Goal: Information Seeking & Learning: Check status

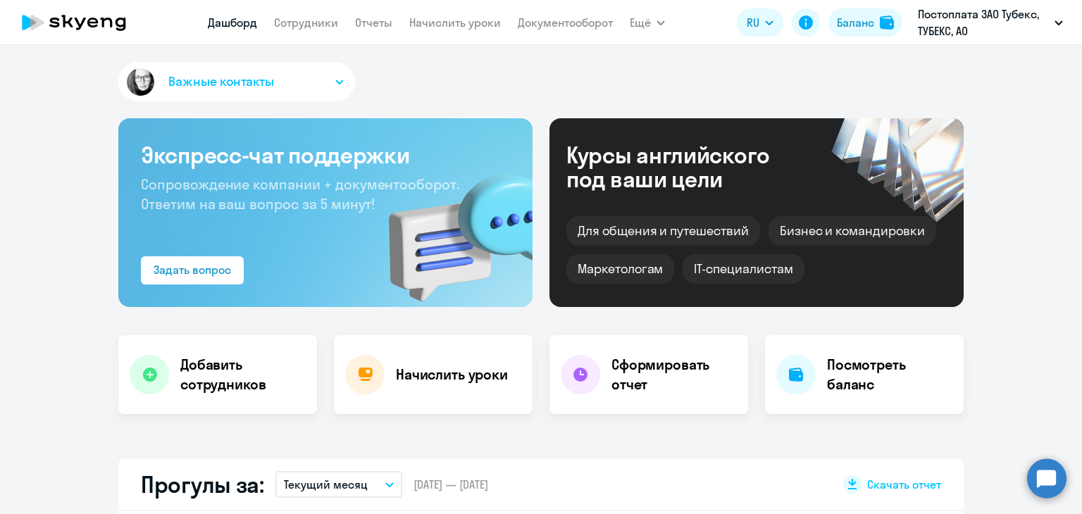
select select "30"
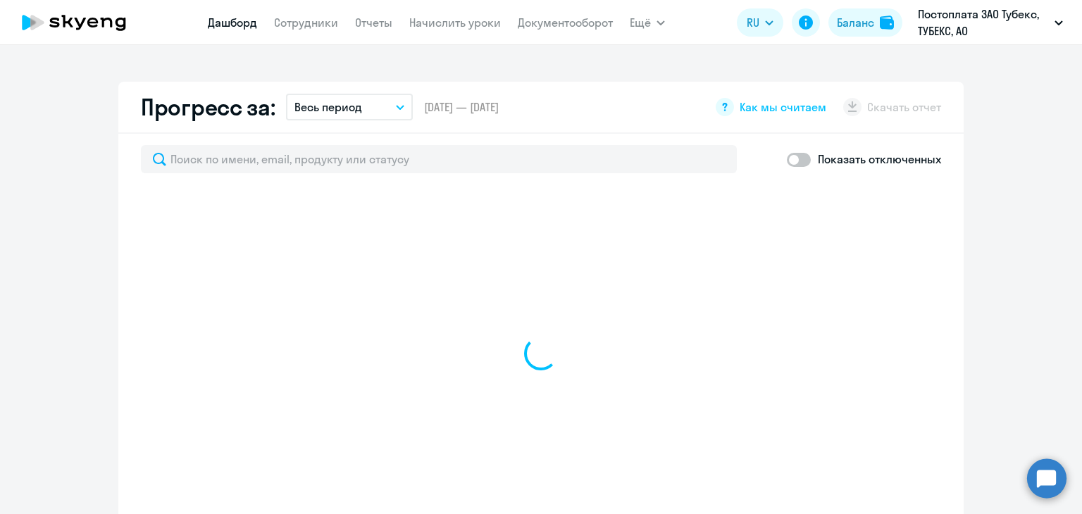
select select "30"
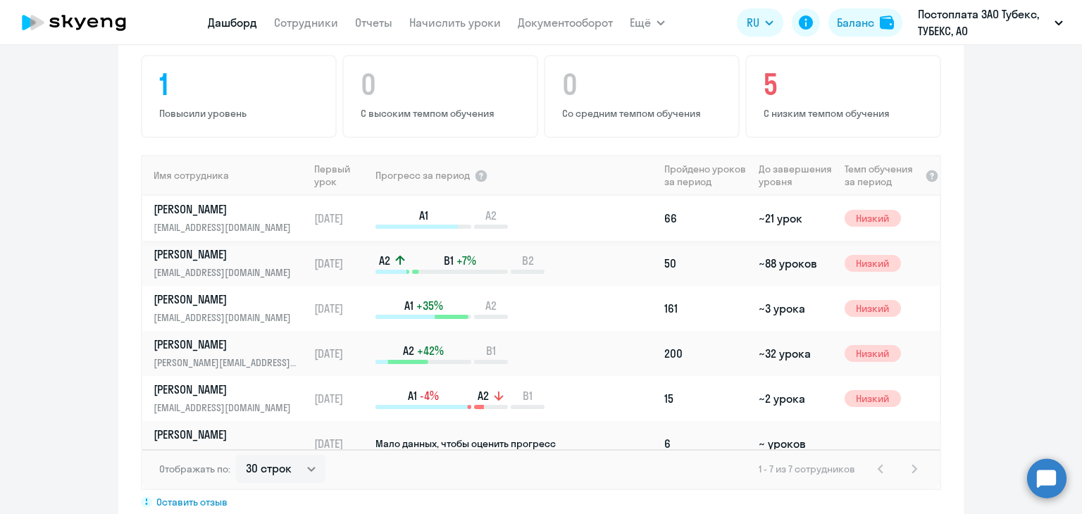
click at [209, 201] on p "[PERSON_NAME]" at bounding box center [226, 208] width 145 height 15
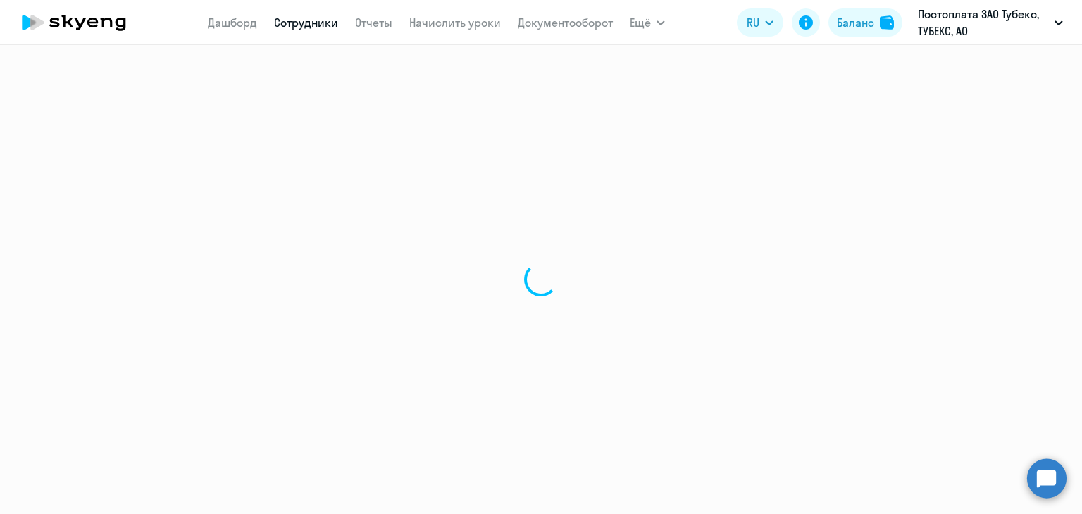
select select "english"
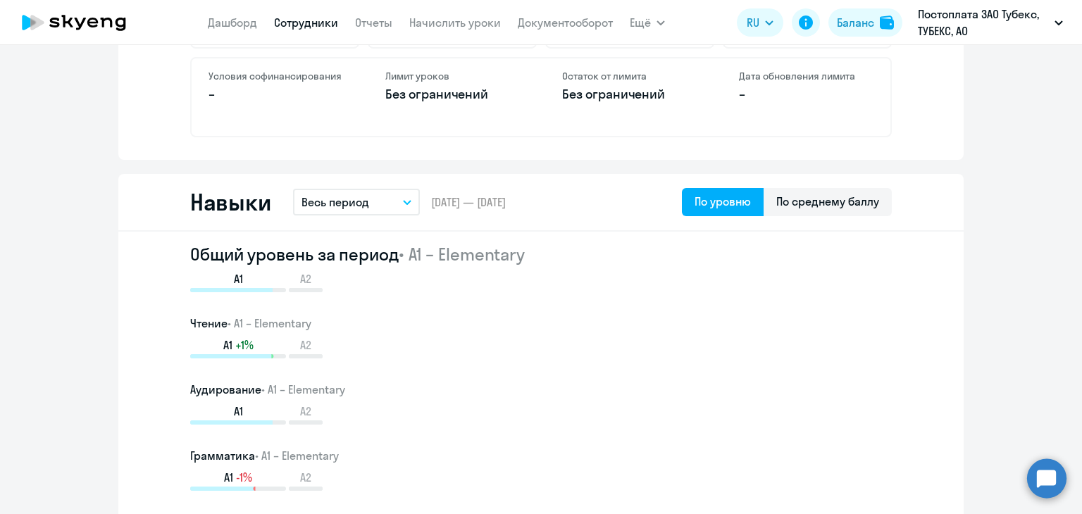
scroll to position [659, 0]
click at [864, 202] on div "По среднему баллу" at bounding box center [827, 200] width 103 height 17
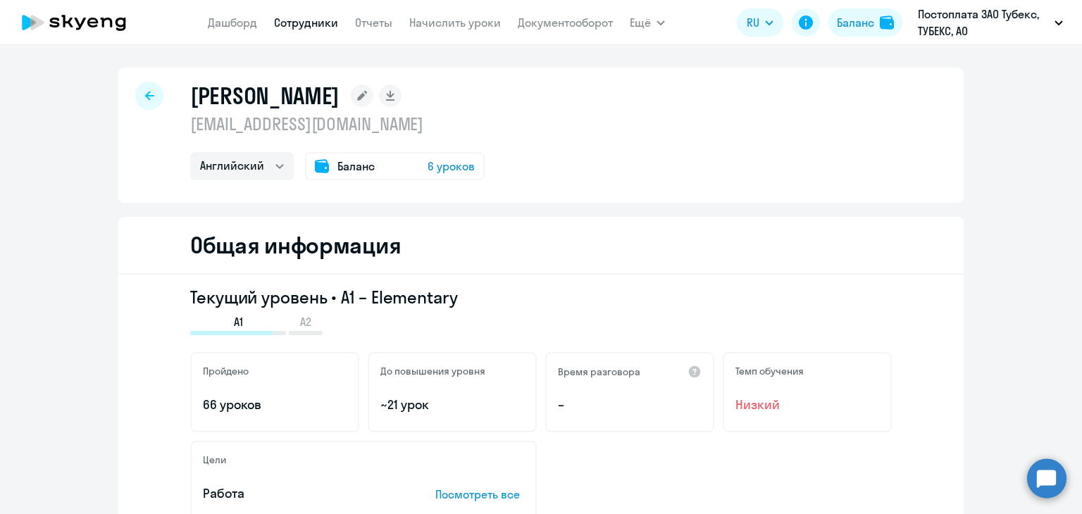
scroll to position [1, 0]
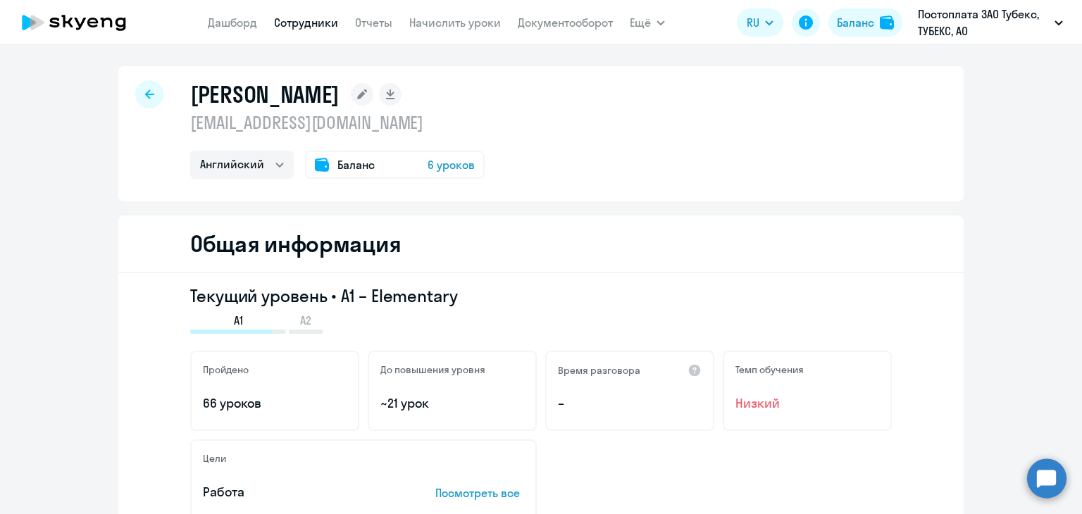
click at [297, 23] on link "Сотрудники" at bounding box center [306, 22] width 64 height 14
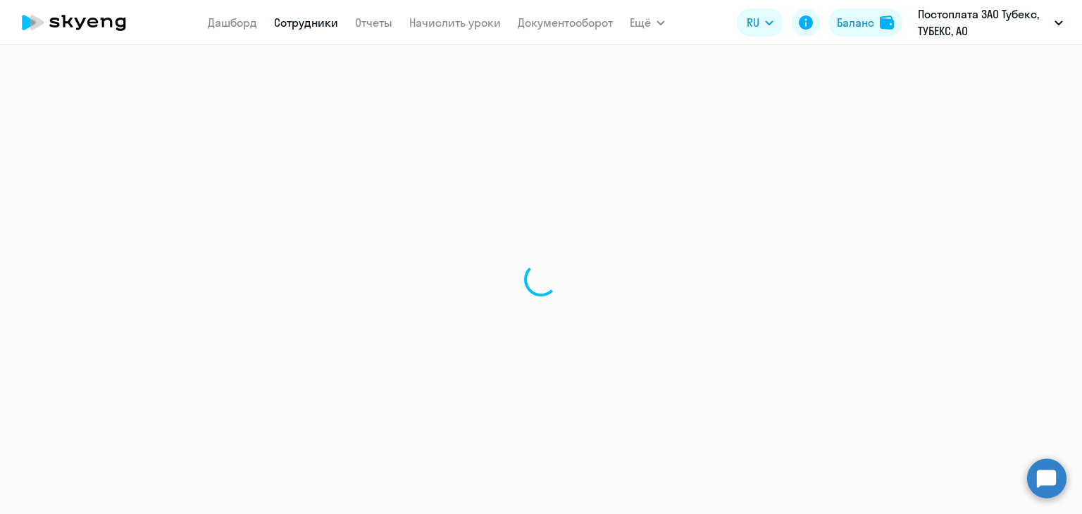
select select "30"
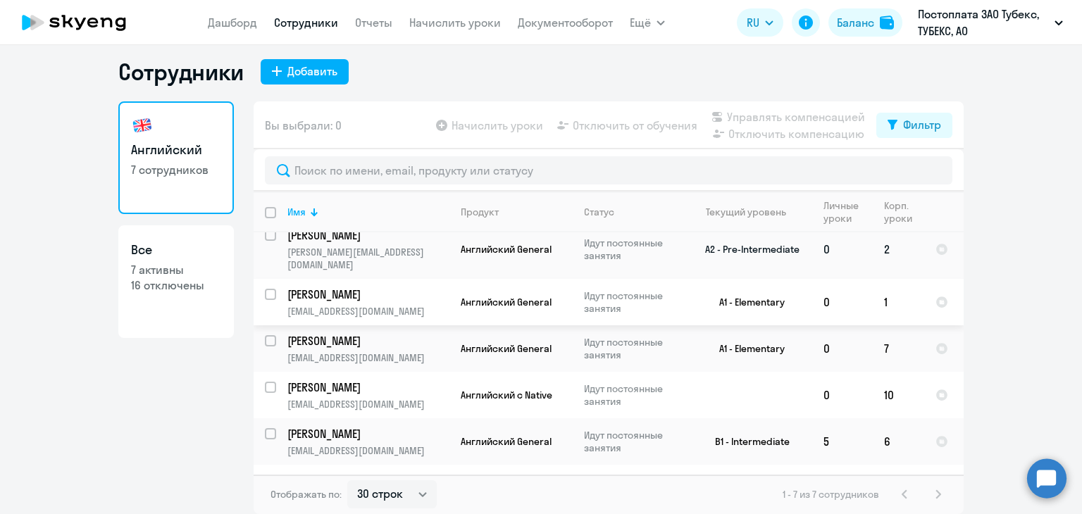
scroll to position [99, 0]
